Goal: Check status: Check status

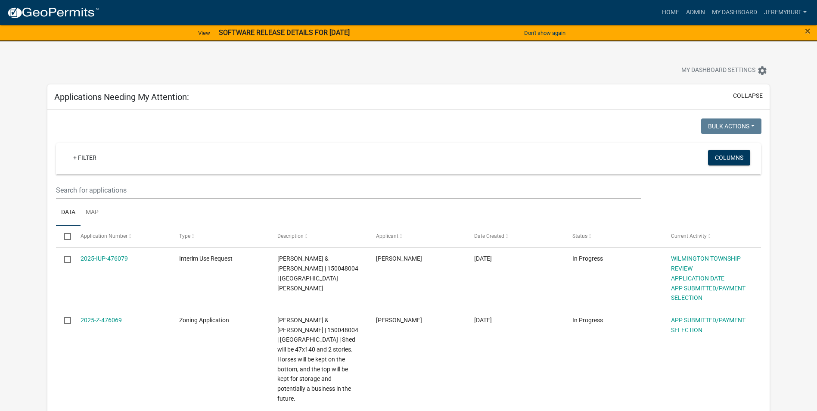
select select "2: 50"
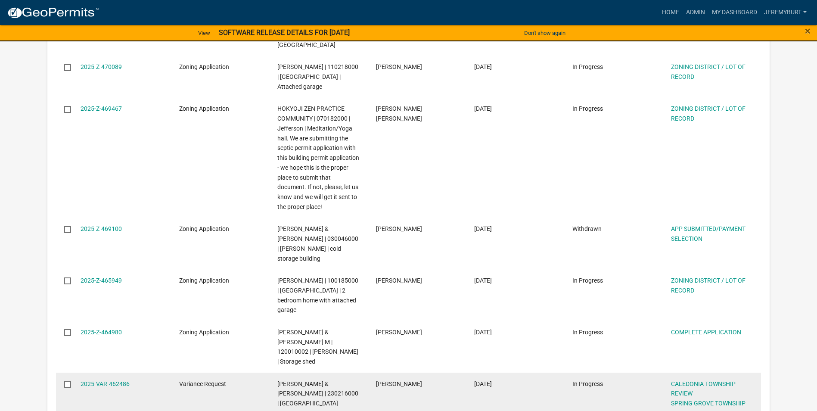
scroll to position [904, 0]
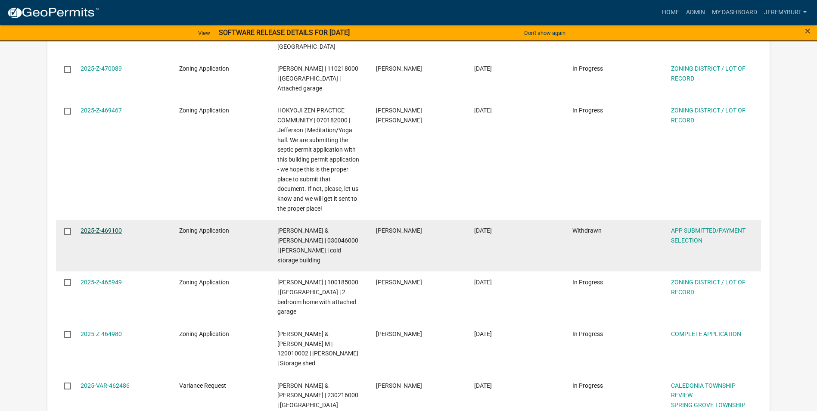
click at [106, 227] on link "2025-Z-469100" at bounding box center [101, 230] width 41 height 7
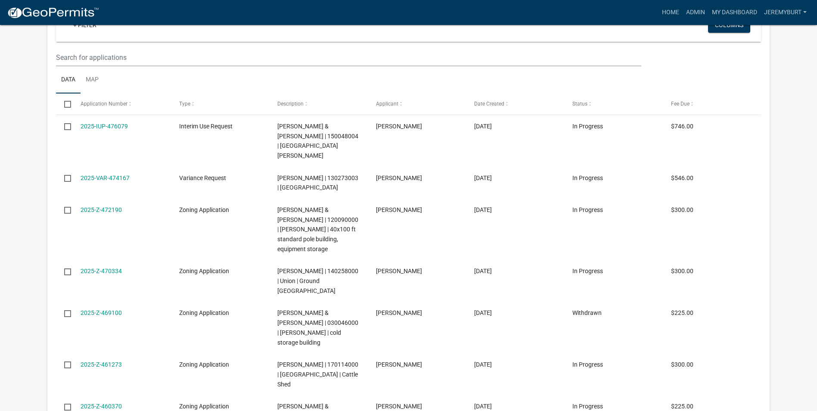
select select "2: 50"
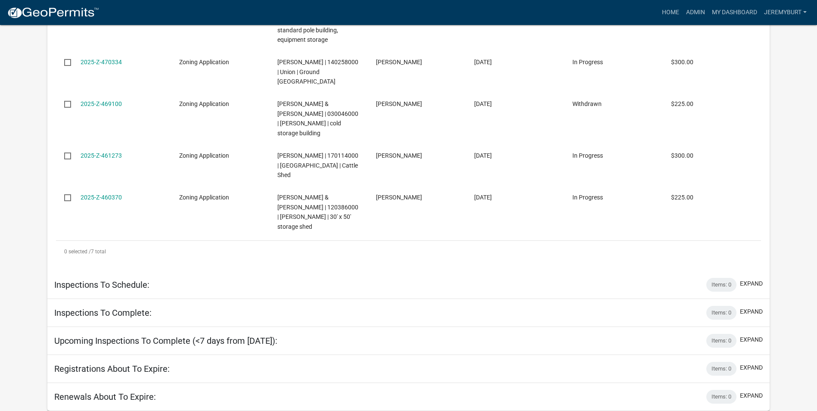
scroll to position [2809, 0]
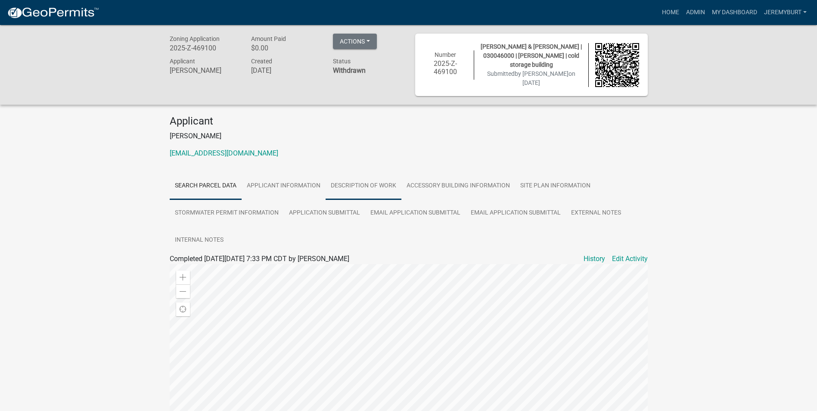
click at [359, 184] on link "DESCRIPTION OF WORK" at bounding box center [364, 186] width 76 height 28
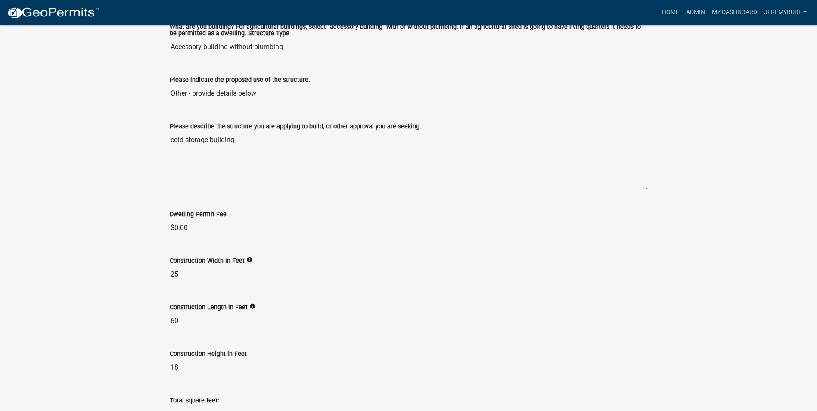
scroll to position [215, 0]
